Goal: Task Accomplishment & Management: Use online tool/utility

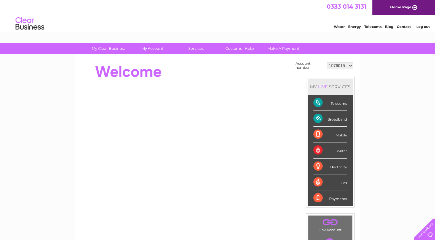
click at [349, 66] on select "1076015 30264369" at bounding box center [340, 65] width 26 height 7
select select "30264369"
click at [327, 62] on select "1076015 30264369" at bounding box center [340, 65] width 26 height 7
click at [343, 150] on div "Water" at bounding box center [330, 150] width 34 height 16
click at [315, 150] on div "Water" at bounding box center [330, 150] width 34 height 16
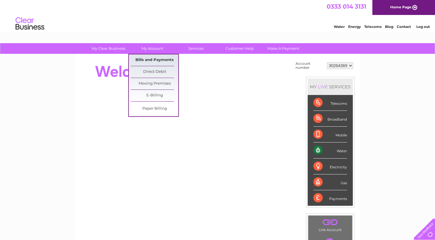
click at [153, 62] on link "Bills and Payments" at bounding box center [154, 59] width 47 height 11
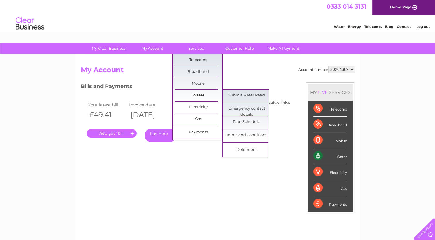
click at [204, 93] on link "Water" at bounding box center [197, 95] width 47 height 11
click at [250, 98] on link "Submit Meter Read" at bounding box center [246, 95] width 47 height 11
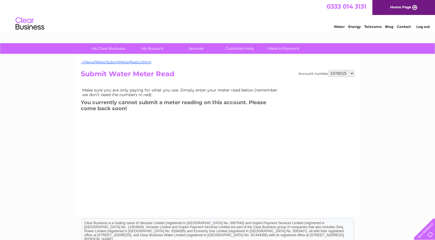
click at [347, 72] on select "1076015 30264369" at bounding box center [341, 73] width 26 height 7
select select "30264369"
click at [328, 70] on select "1076015 30264369" at bounding box center [341, 73] width 26 height 7
